Goal: Task Accomplishment & Management: Manage account settings

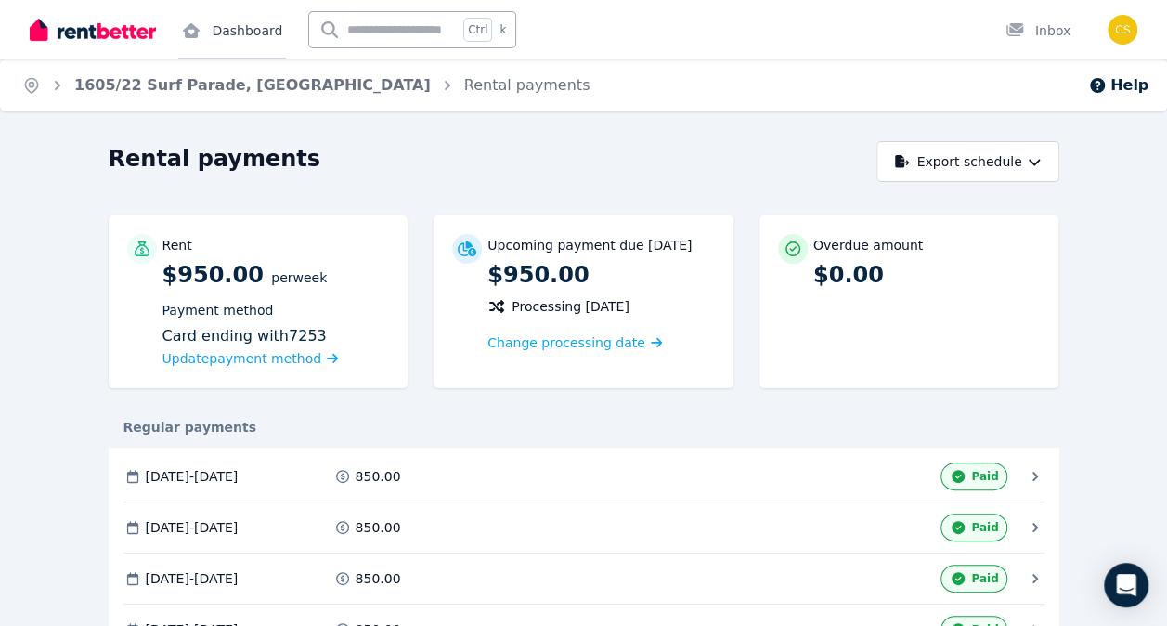
click at [241, 29] on link "Dashboard" at bounding box center [232, 29] width 108 height 59
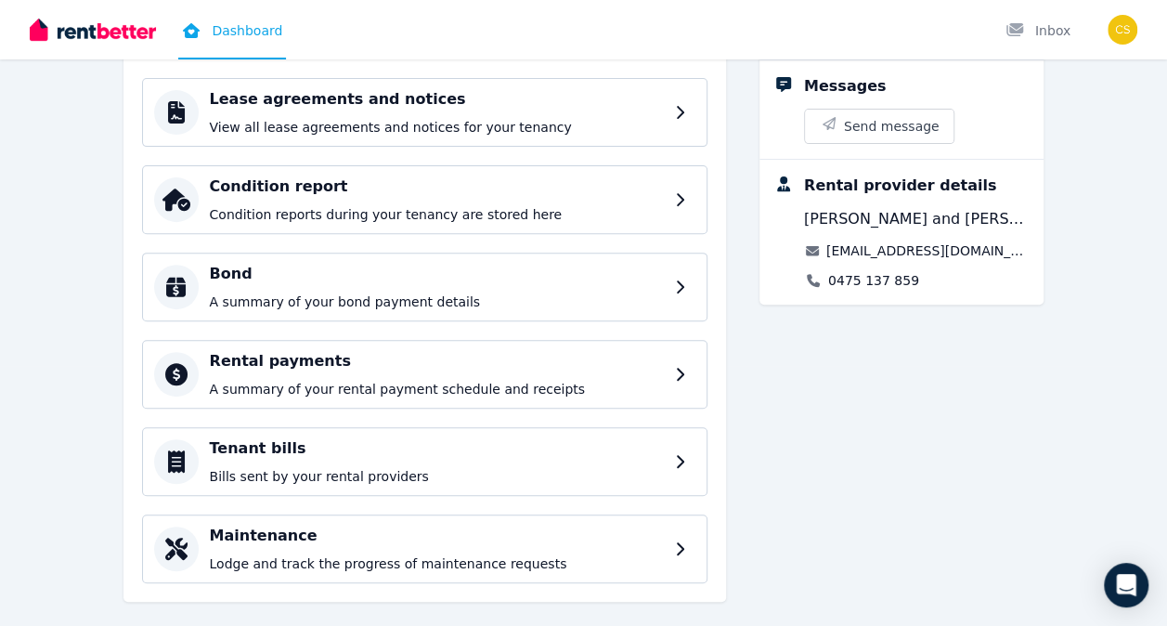
scroll to position [284, 0]
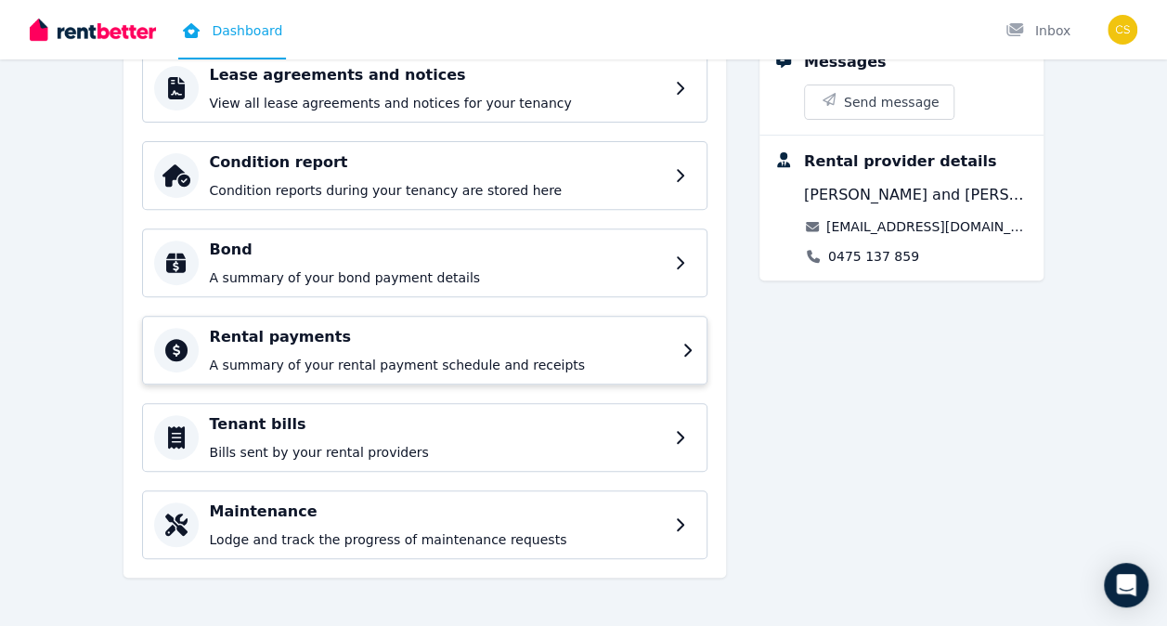
click at [431, 346] on div "Rental payments A summary of your rental payment schedule and receipts" at bounding box center [440, 350] width 461 height 48
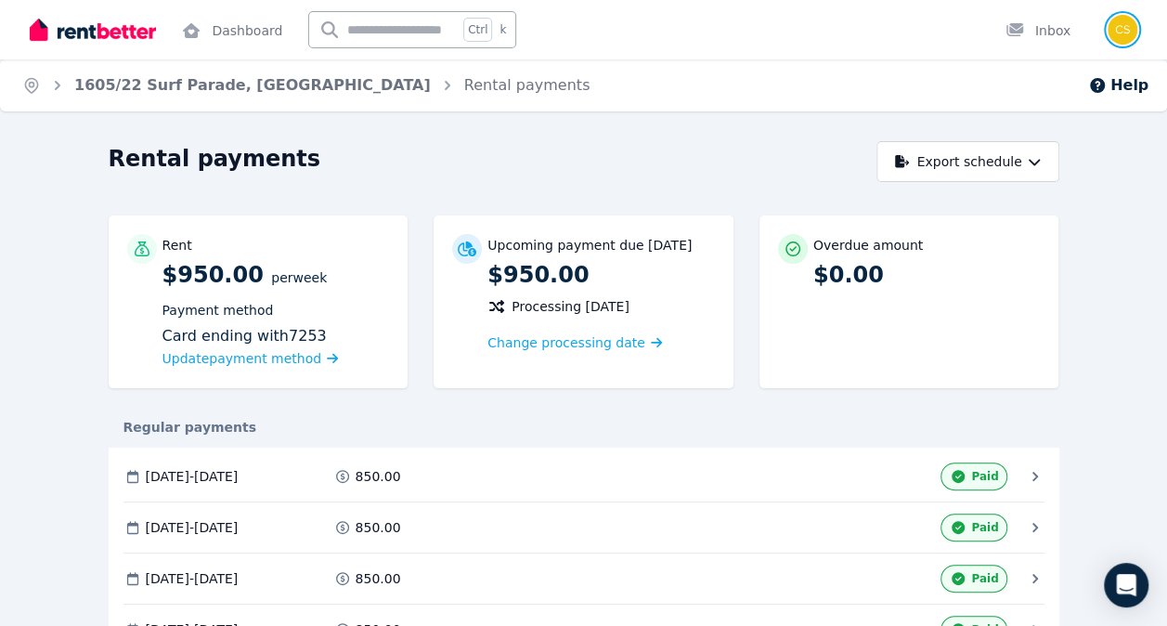
click at [1120, 23] on img "button" at bounding box center [1122, 30] width 30 height 30
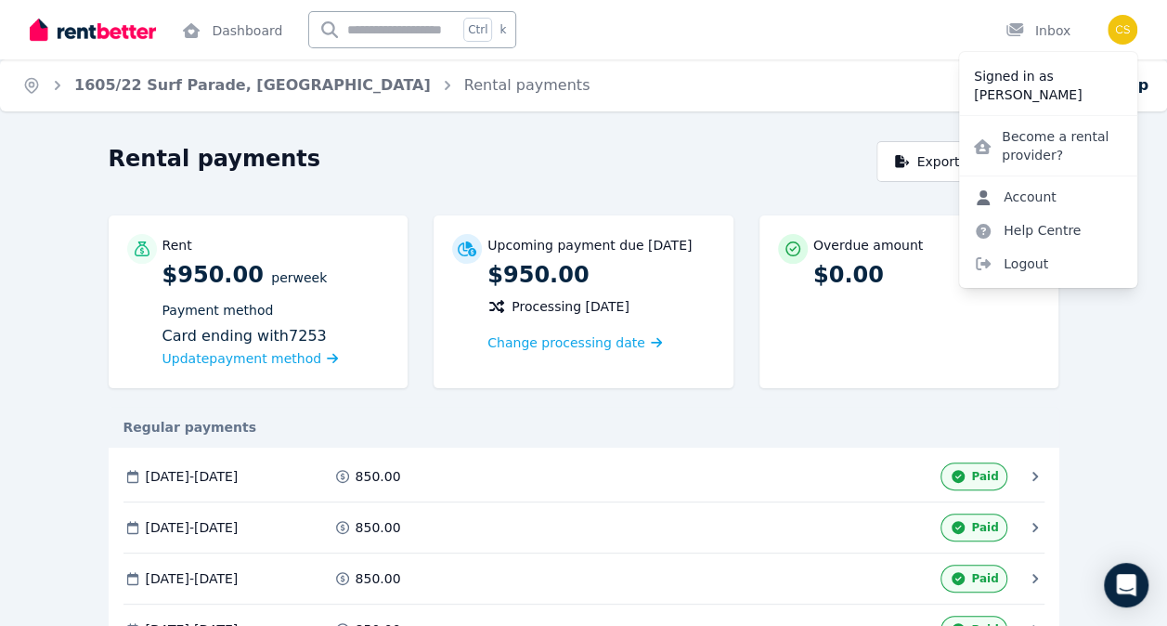
click at [1028, 197] on link "Account" at bounding box center [1015, 196] width 112 height 33
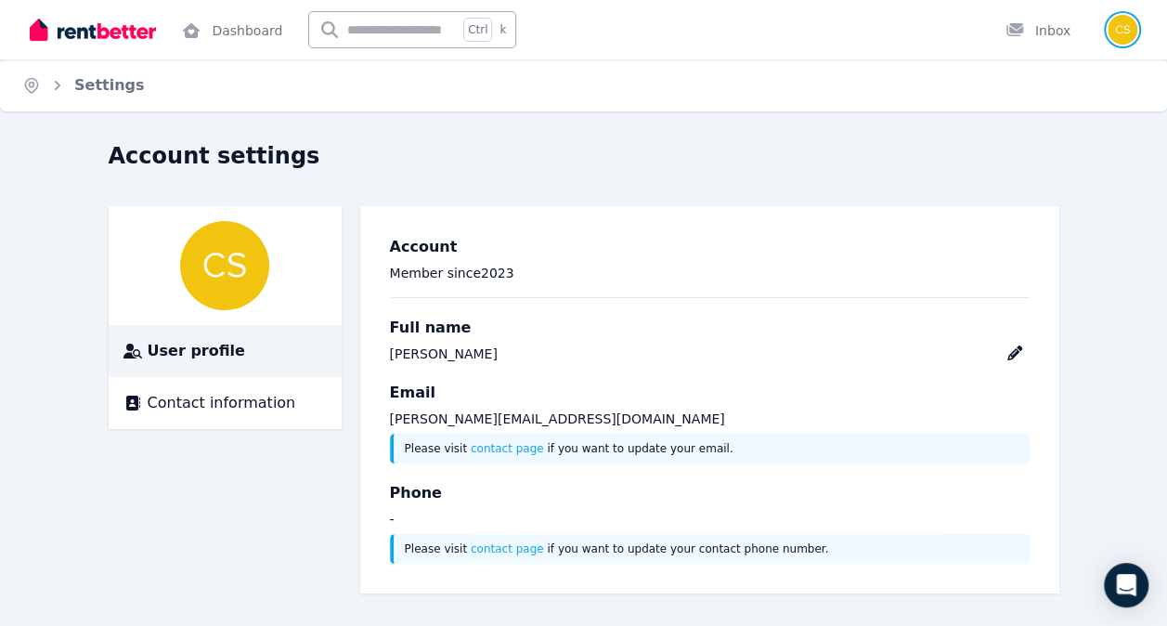
click at [1122, 30] on img "button" at bounding box center [1122, 30] width 30 height 30
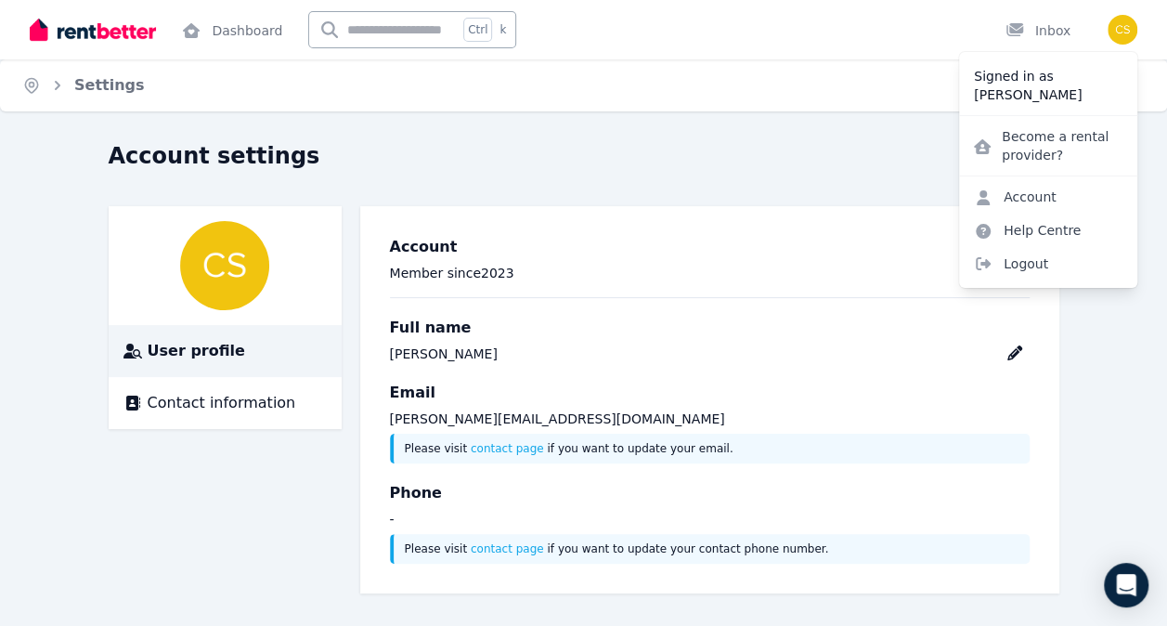
click at [569, 142] on div "Account settings" at bounding box center [578, 158] width 939 height 35
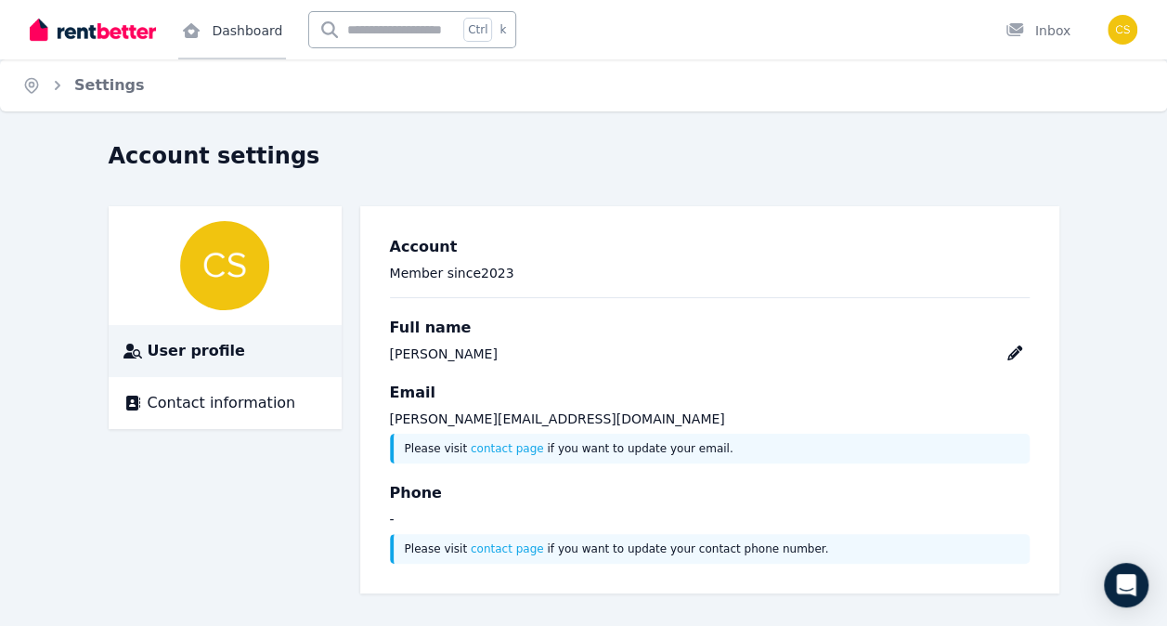
click at [231, 27] on link "Dashboard" at bounding box center [232, 29] width 108 height 59
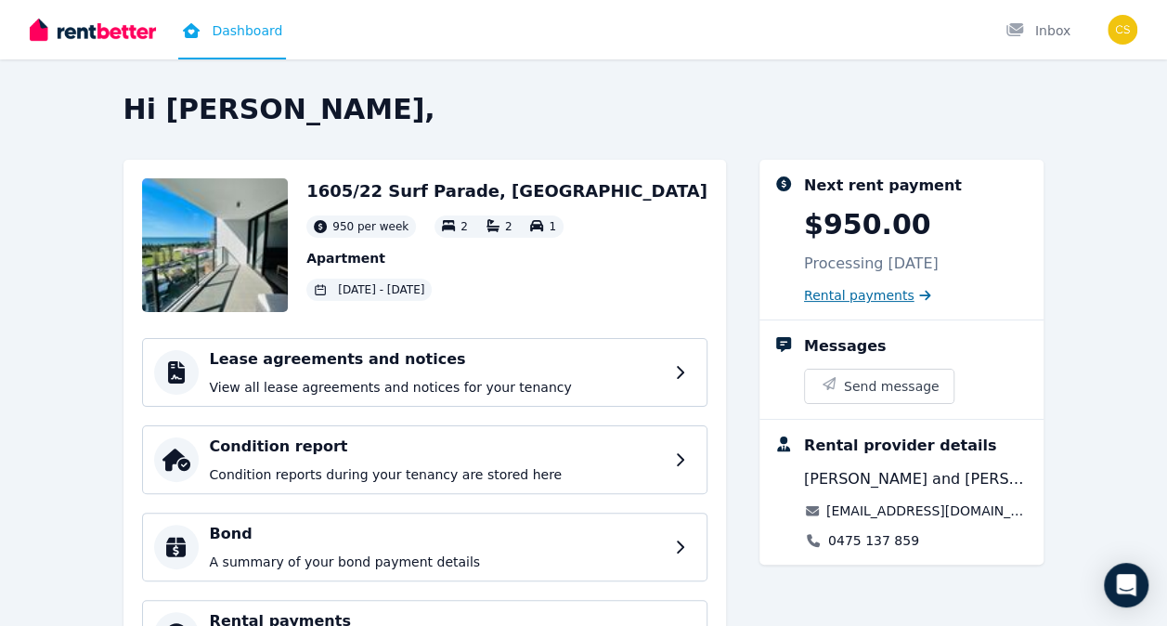
click at [850, 297] on span "Rental payments" at bounding box center [859, 295] width 110 height 19
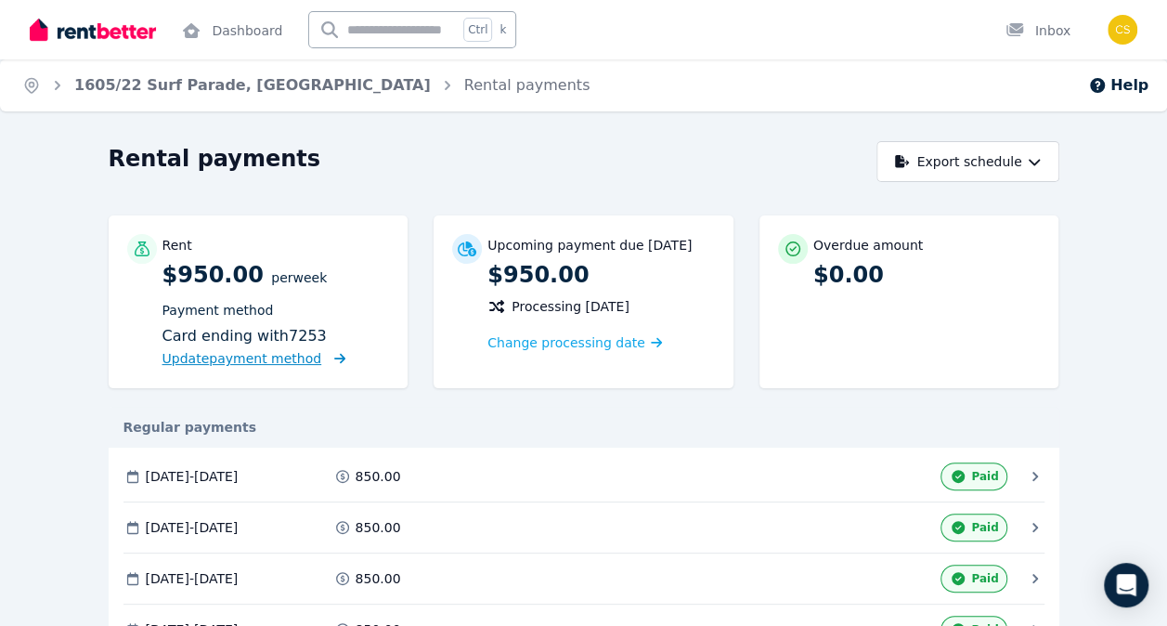
click at [260, 357] on span "Update payment method" at bounding box center [242, 358] width 160 height 15
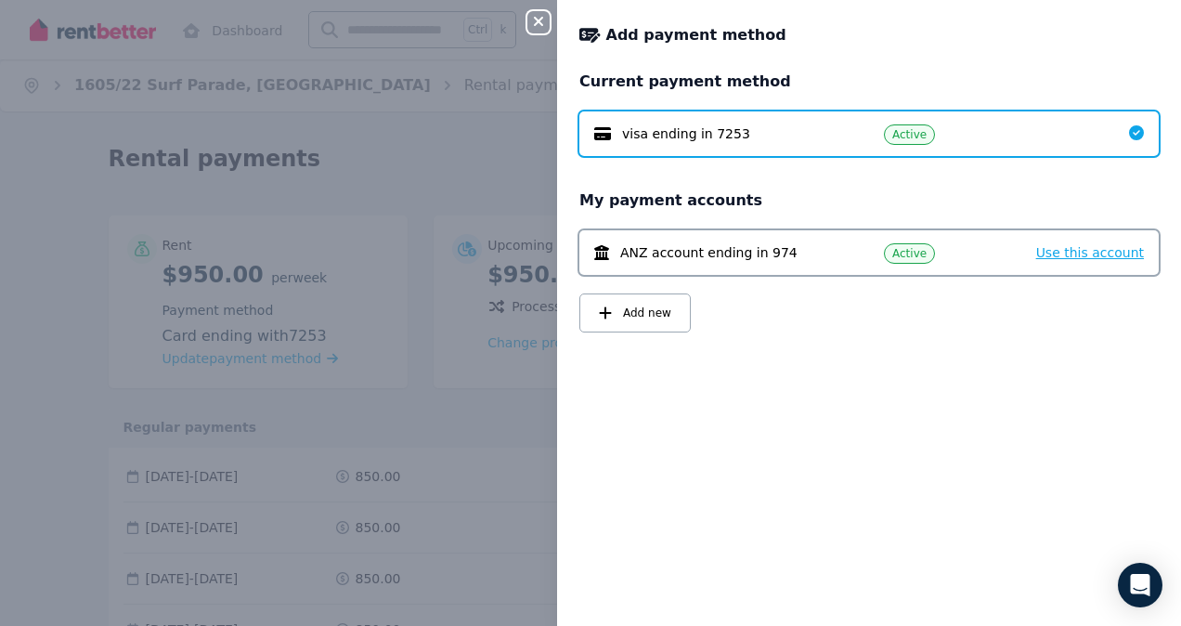
click at [1091, 249] on span "Use this account" at bounding box center [1090, 252] width 108 height 15
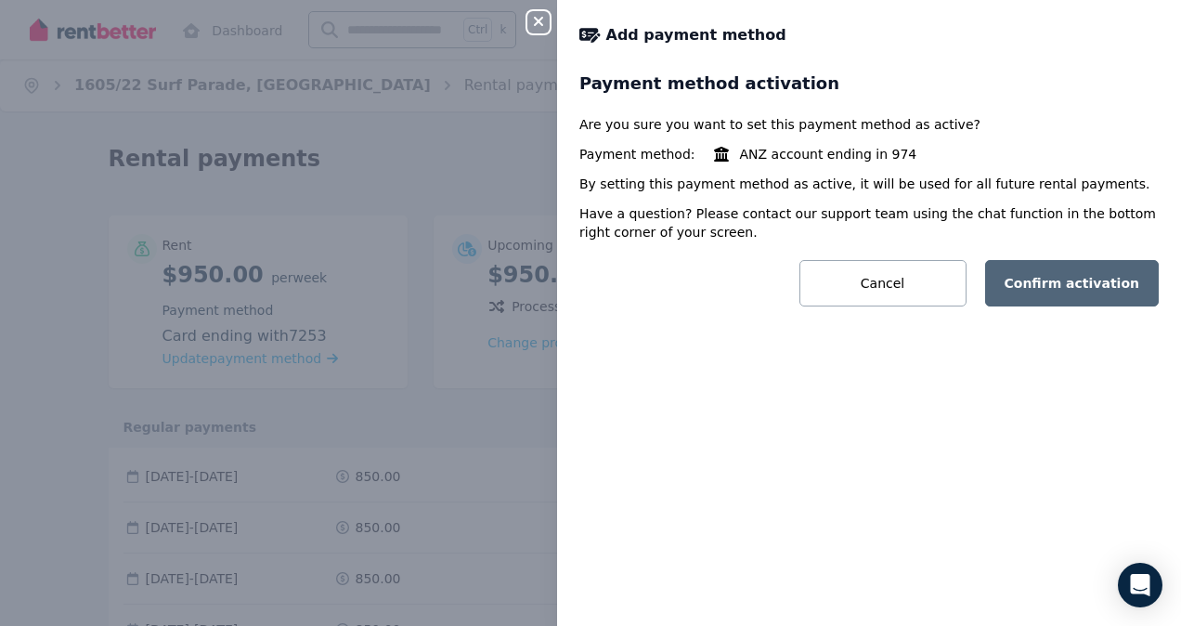
click at [1041, 284] on button "Confirm activation" at bounding box center [1072, 283] width 174 height 46
